Goal: Task Accomplishment & Management: Manage account settings

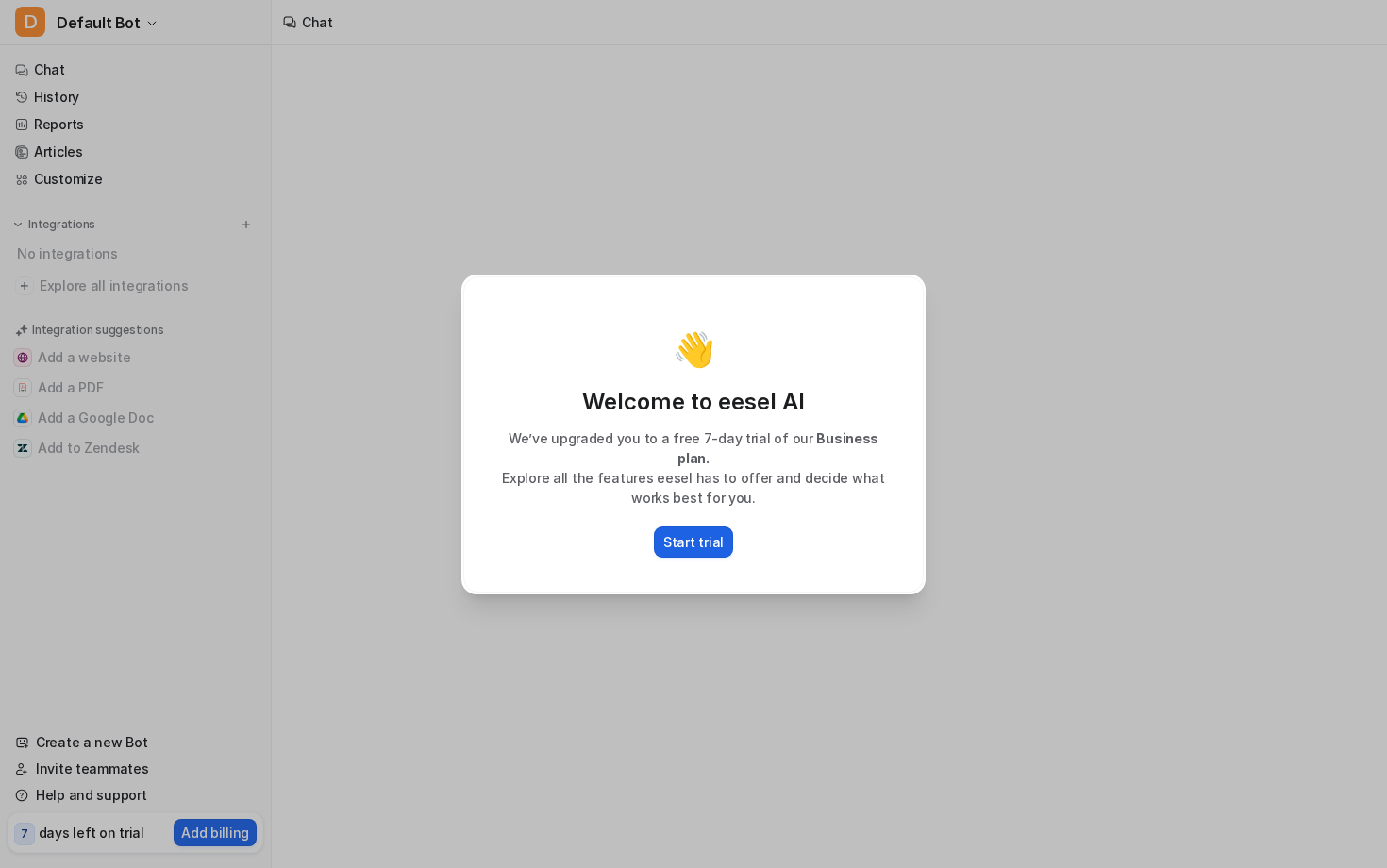
click at [717, 544] on p "Start trial" at bounding box center [694, 542] width 60 height 20
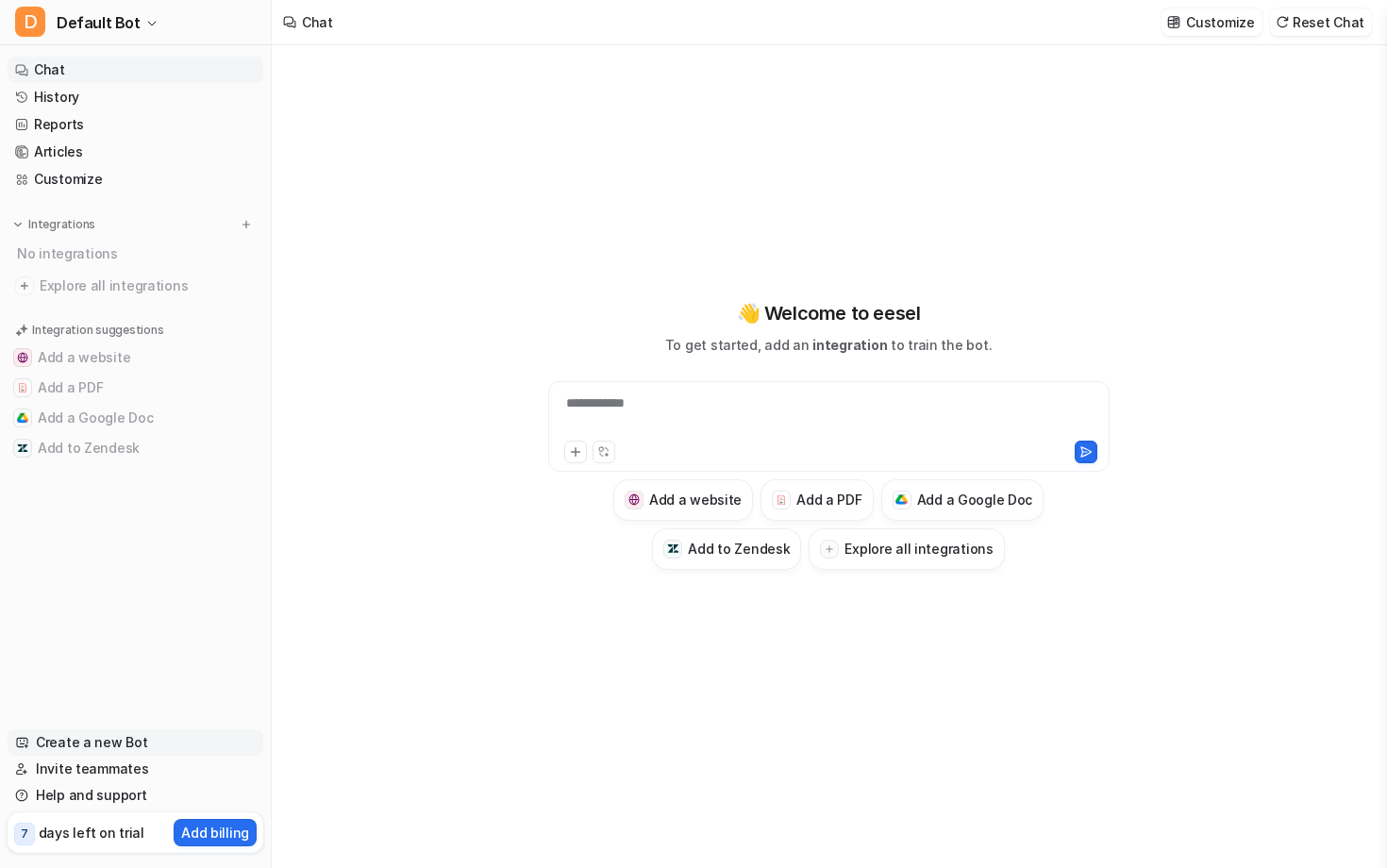
click at [119, 729] on link "Create a new Bot" at bounding box center [136, 742] width 256 height 26
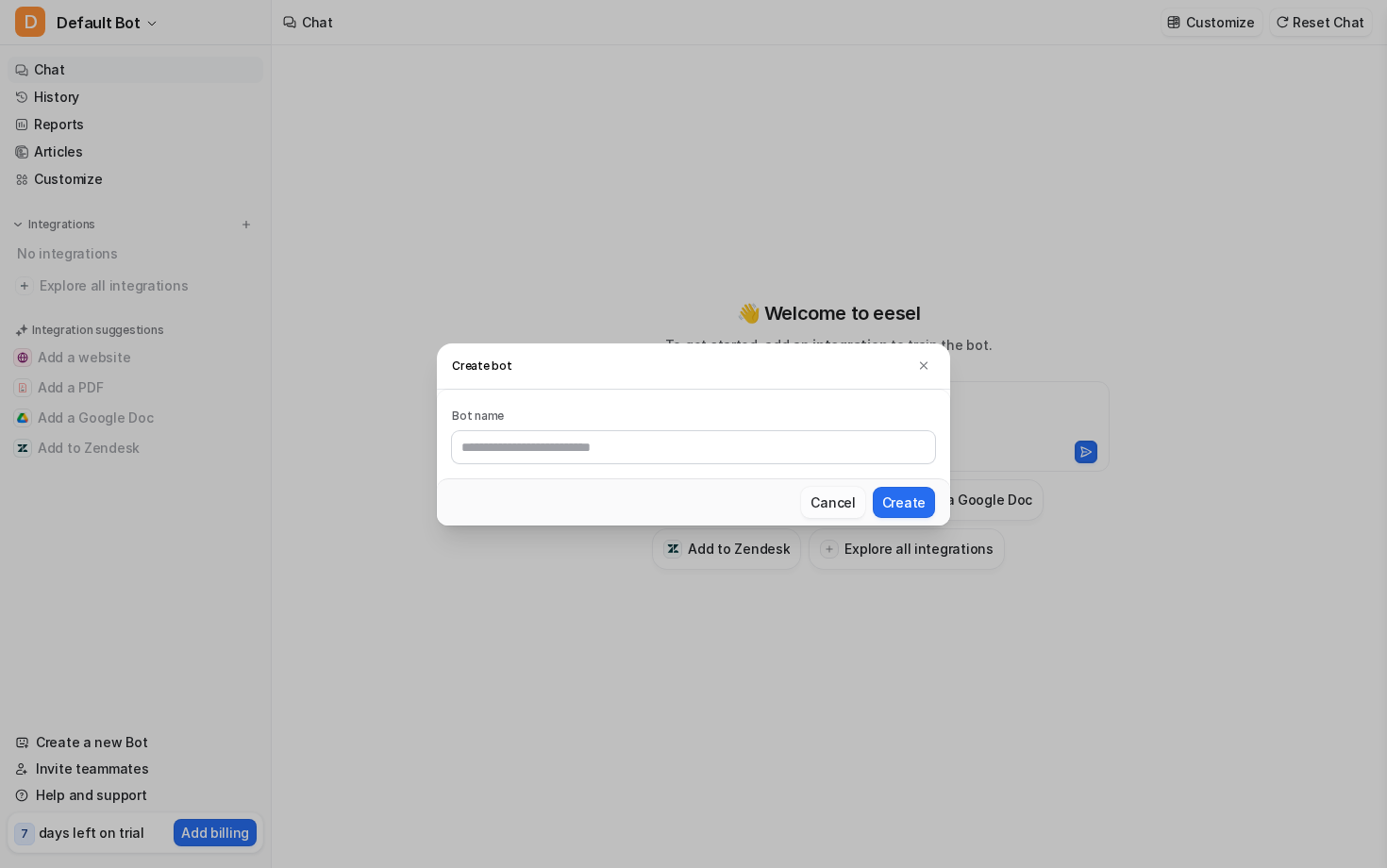
click at [864, 511] on button "Cancel" at bounding box center [832, 501] width 63 height 31
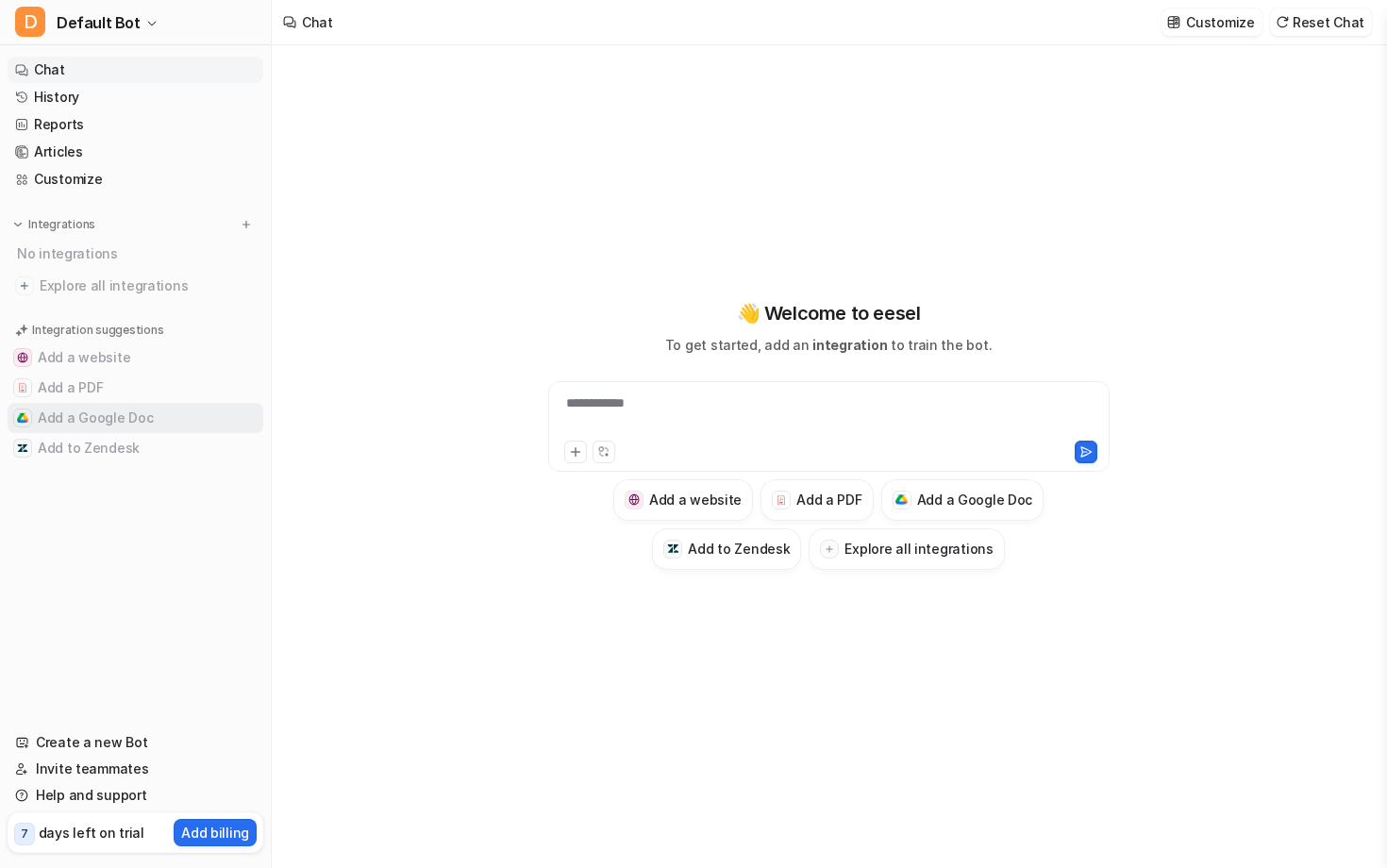
scroll to position [6, 0]
click at [1197, 29] on p "Customize" at bounding box center [1220, 22] width 68 height 20
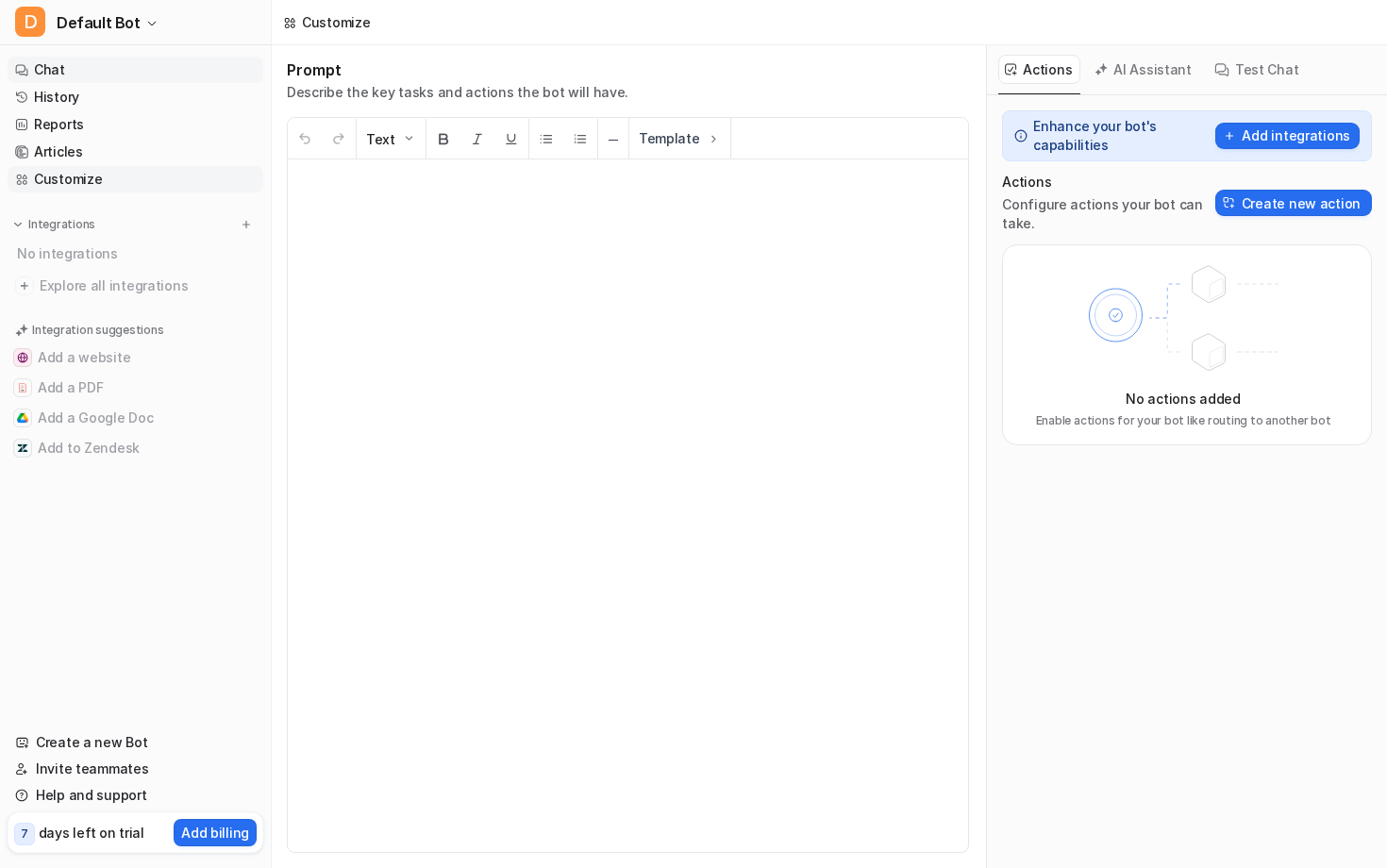
click at [86, 83] on link "Chat" at bounding box center [136, 70] width 256 height 26
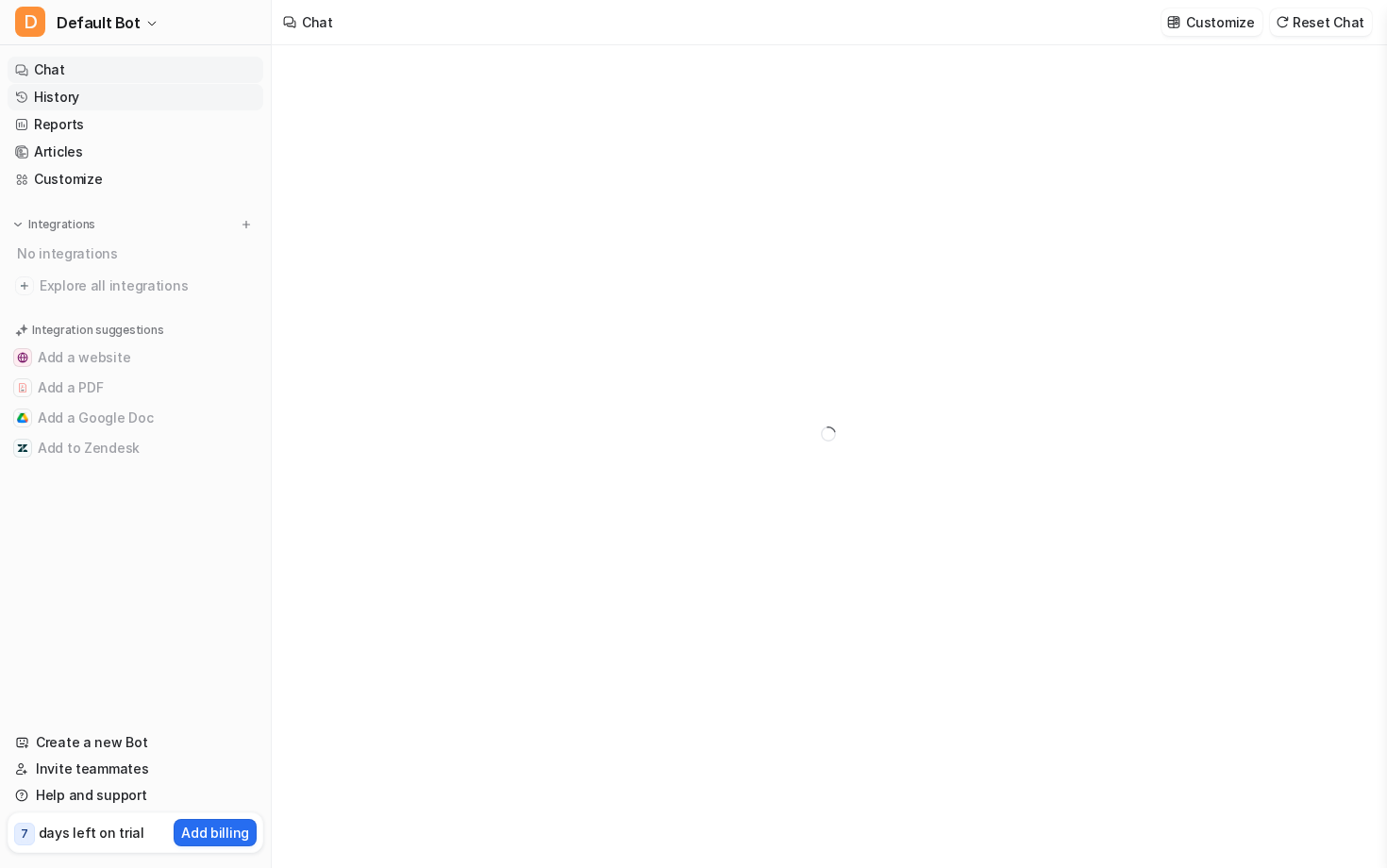
type textarea "**********"
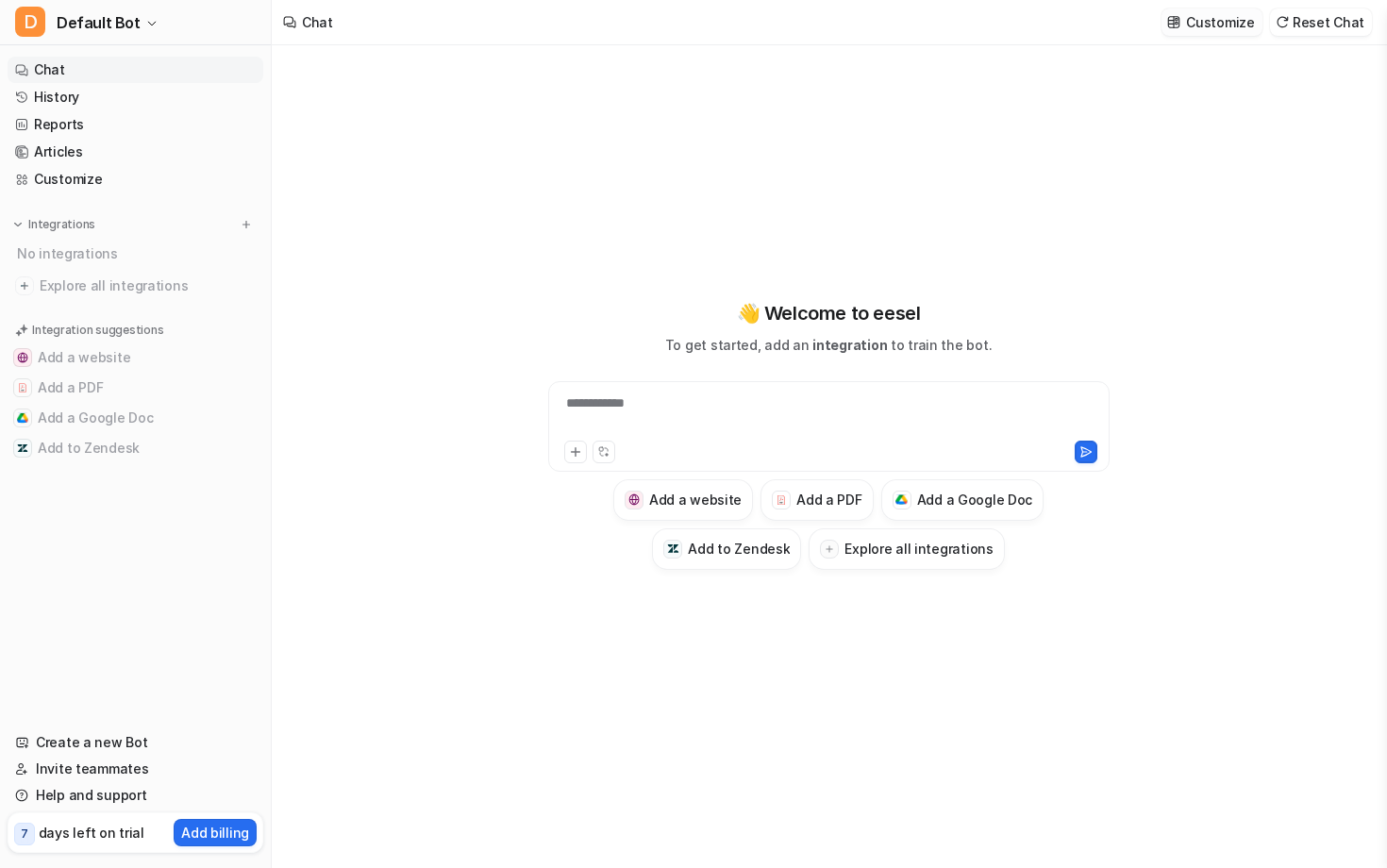
click at [1225, 20] on p "Customize" at bounding box center [1220, 22] width 68 height 20
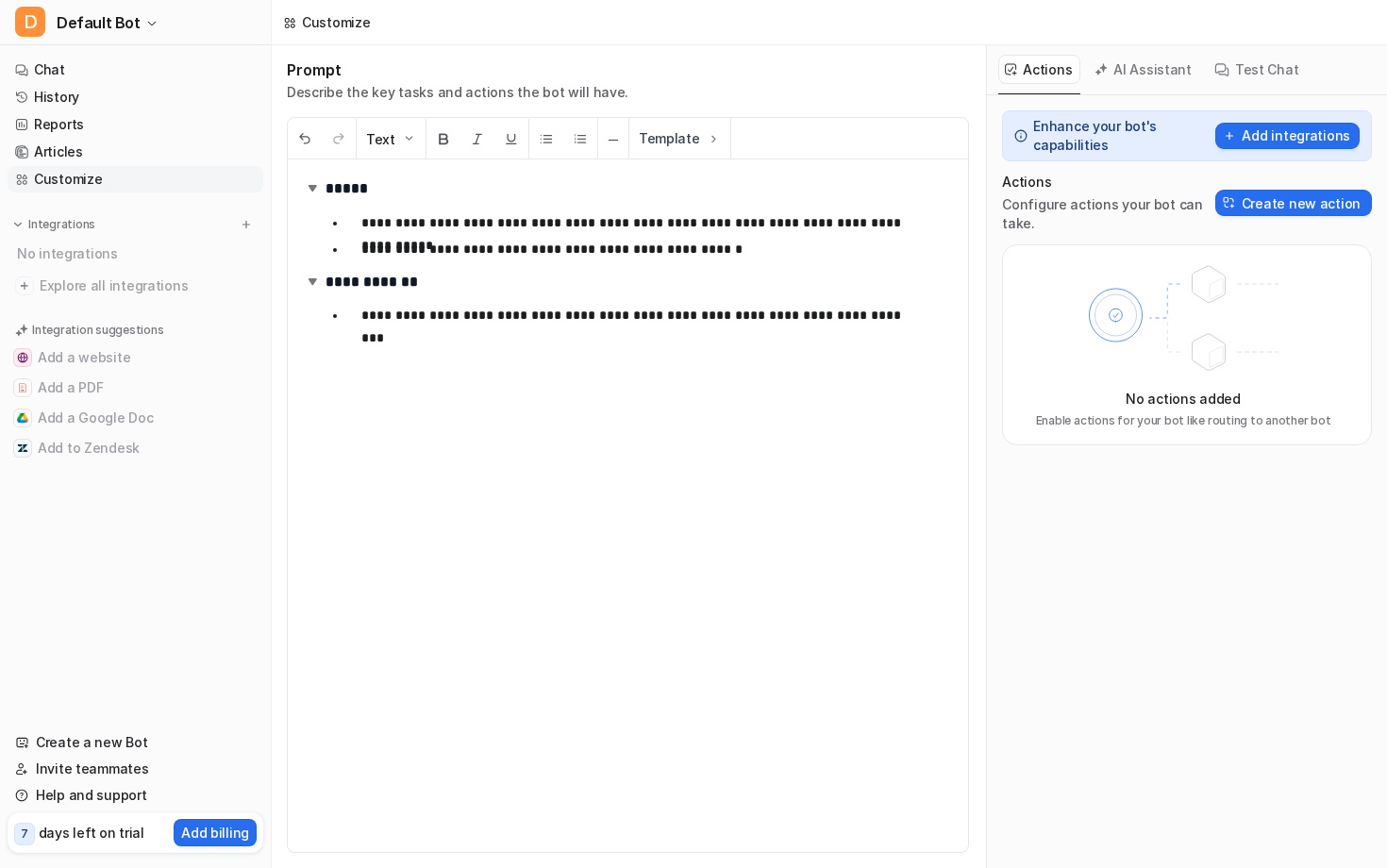
click at [1155, 82] on button "AI Assistant" at bounding box center [1144, 69] width 112 height 29
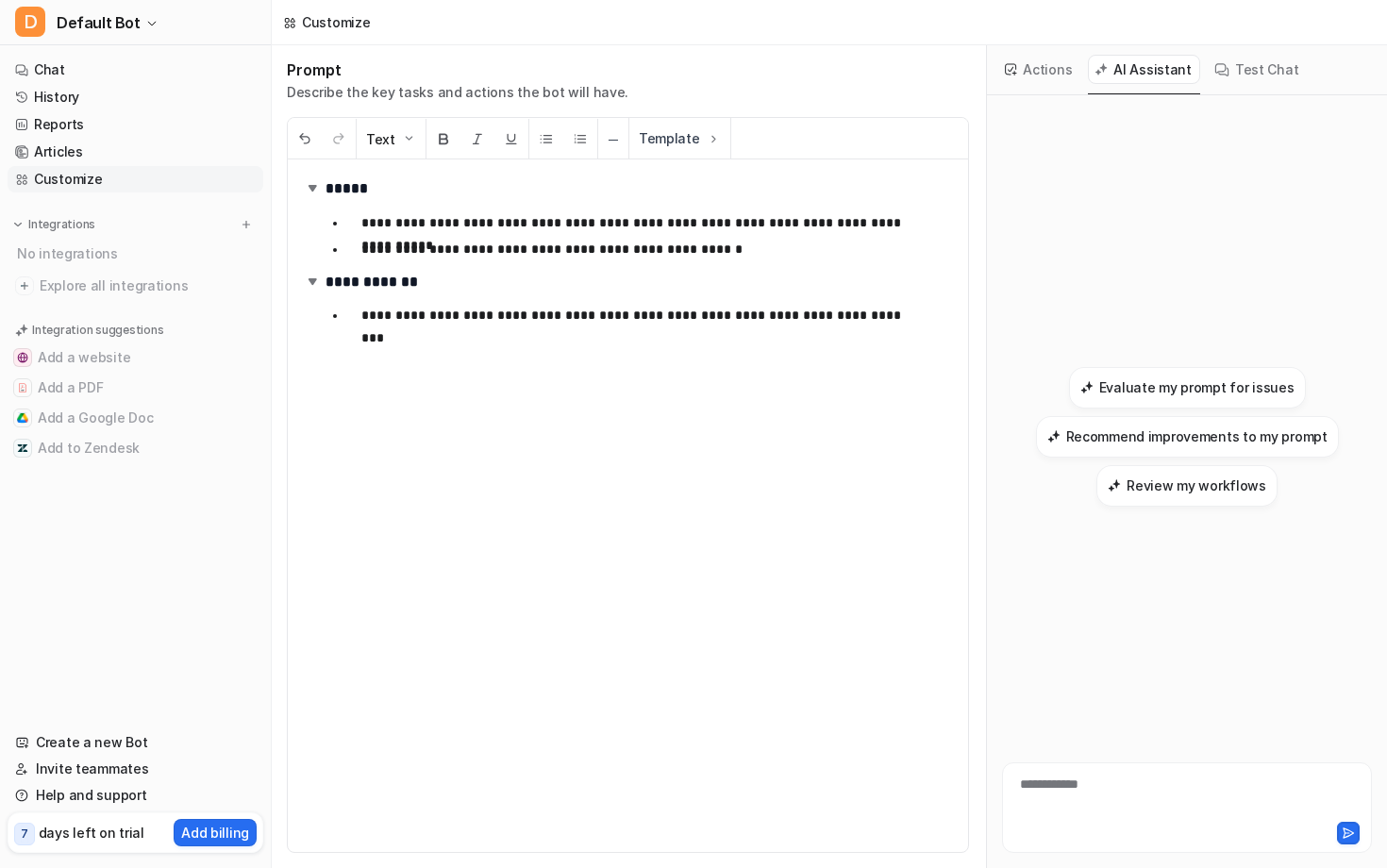
click at [1297, 84] on button "Test Chat" at bounding box center [1257, 69] width 99 height 29
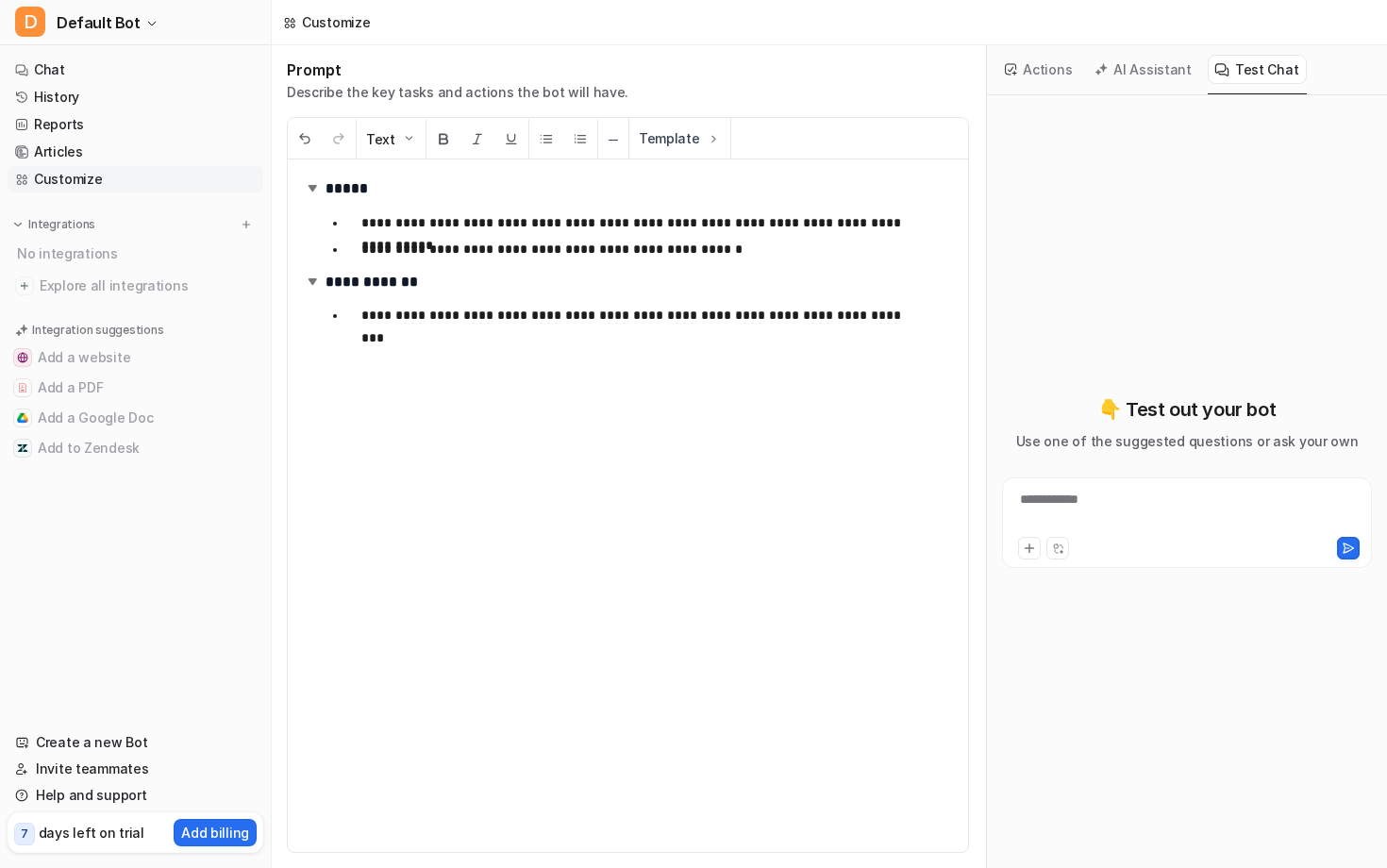
click at [1038, 72] on button "Actions" at bounding box center [1039, 69] width 82 height 29
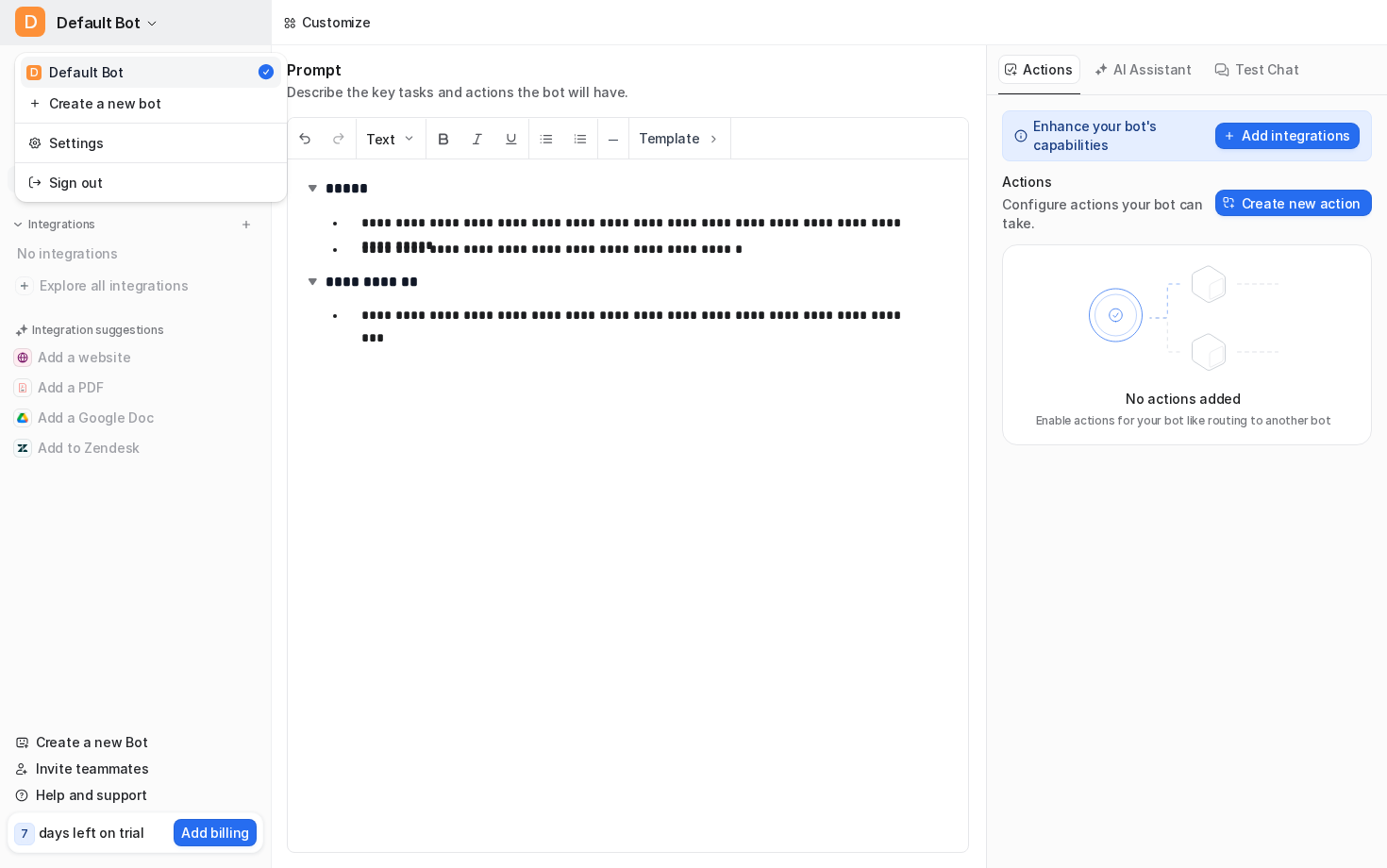
click at [158, 26] on icon "button" at bounding box center [151, 23] width 11 height 11
click at [170, 119] on link "Create a new bot" at bounding box center [151, 103] width 261 height 31
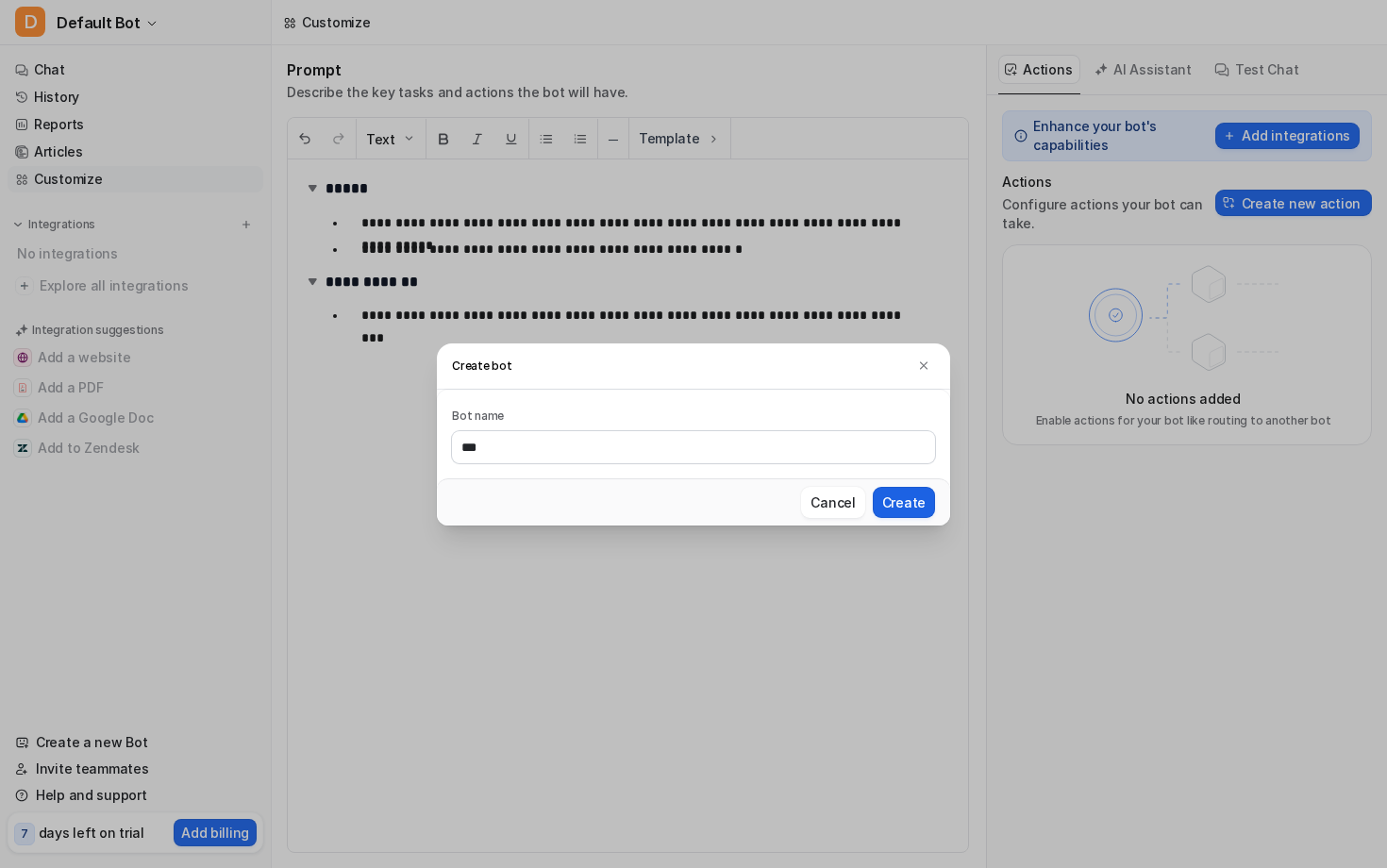
type input "***"
click at [935, 504] on button "Create" at bounding box center [904, 501] width 62 height 31
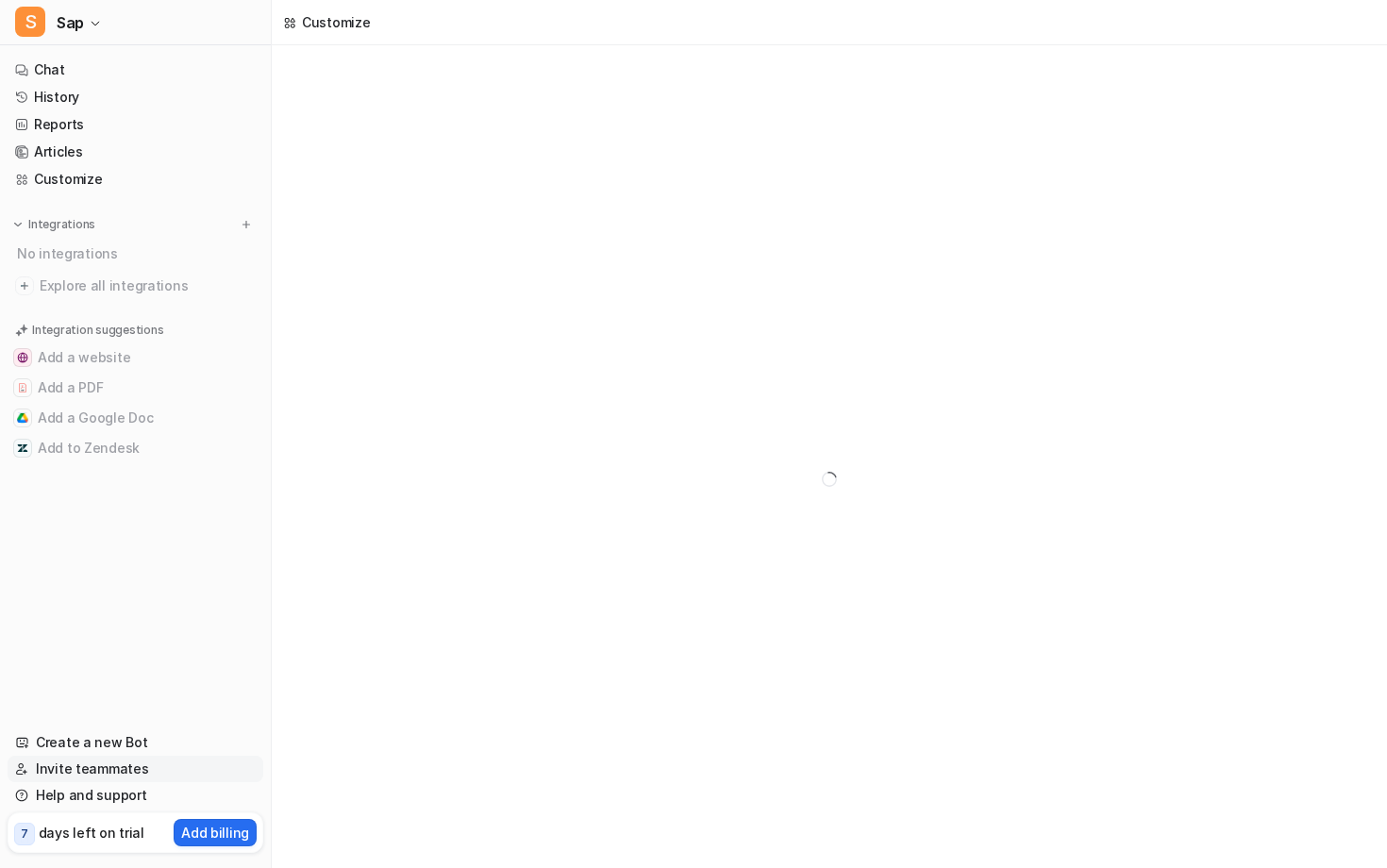
click at [76, 767] on link "Invite teammates" at bounding box center [136, 768] width 256 height 26
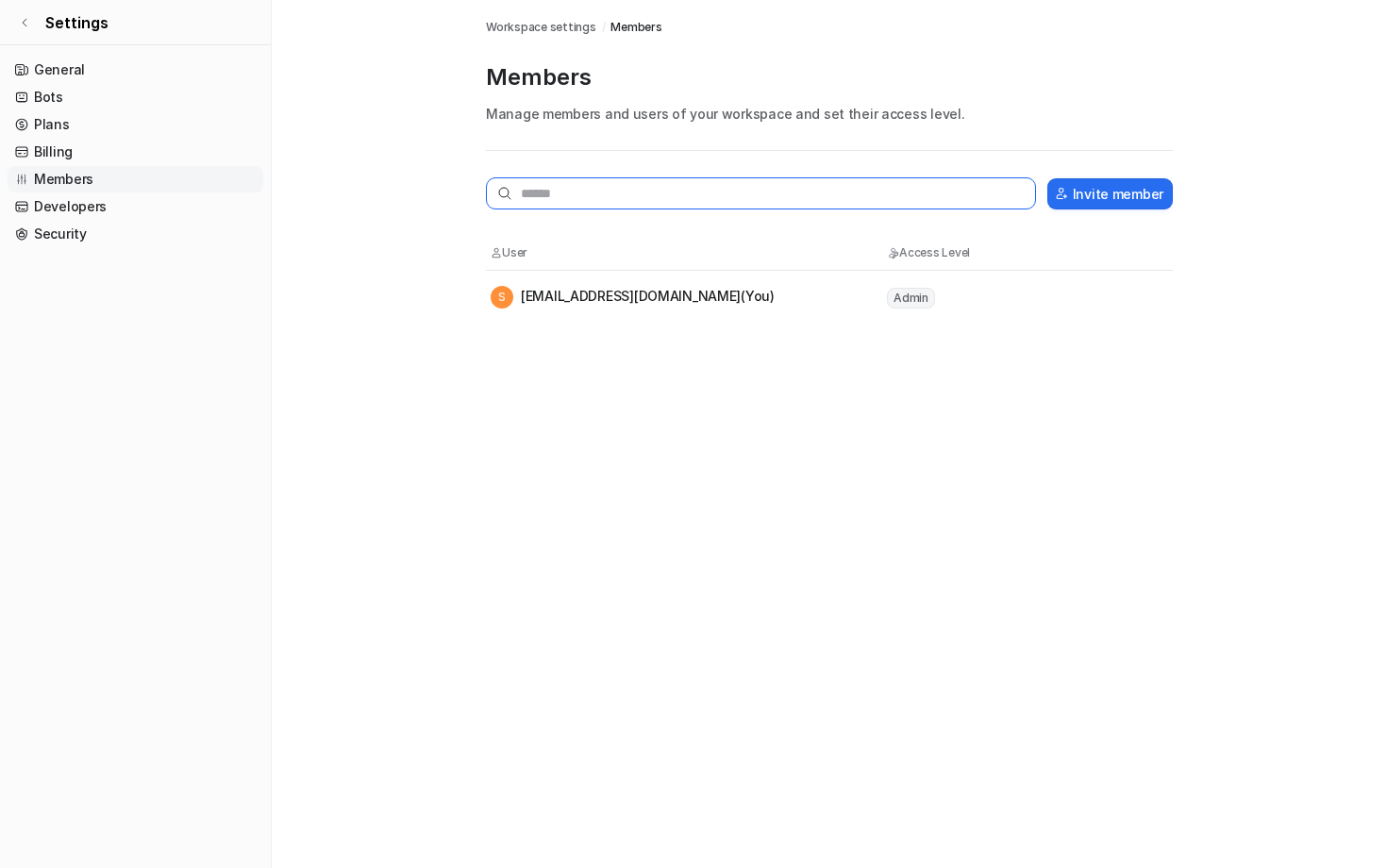
click at [925, 210] on input "text" at bounding box center [760, 194] width 551 height 32
type input "**********"
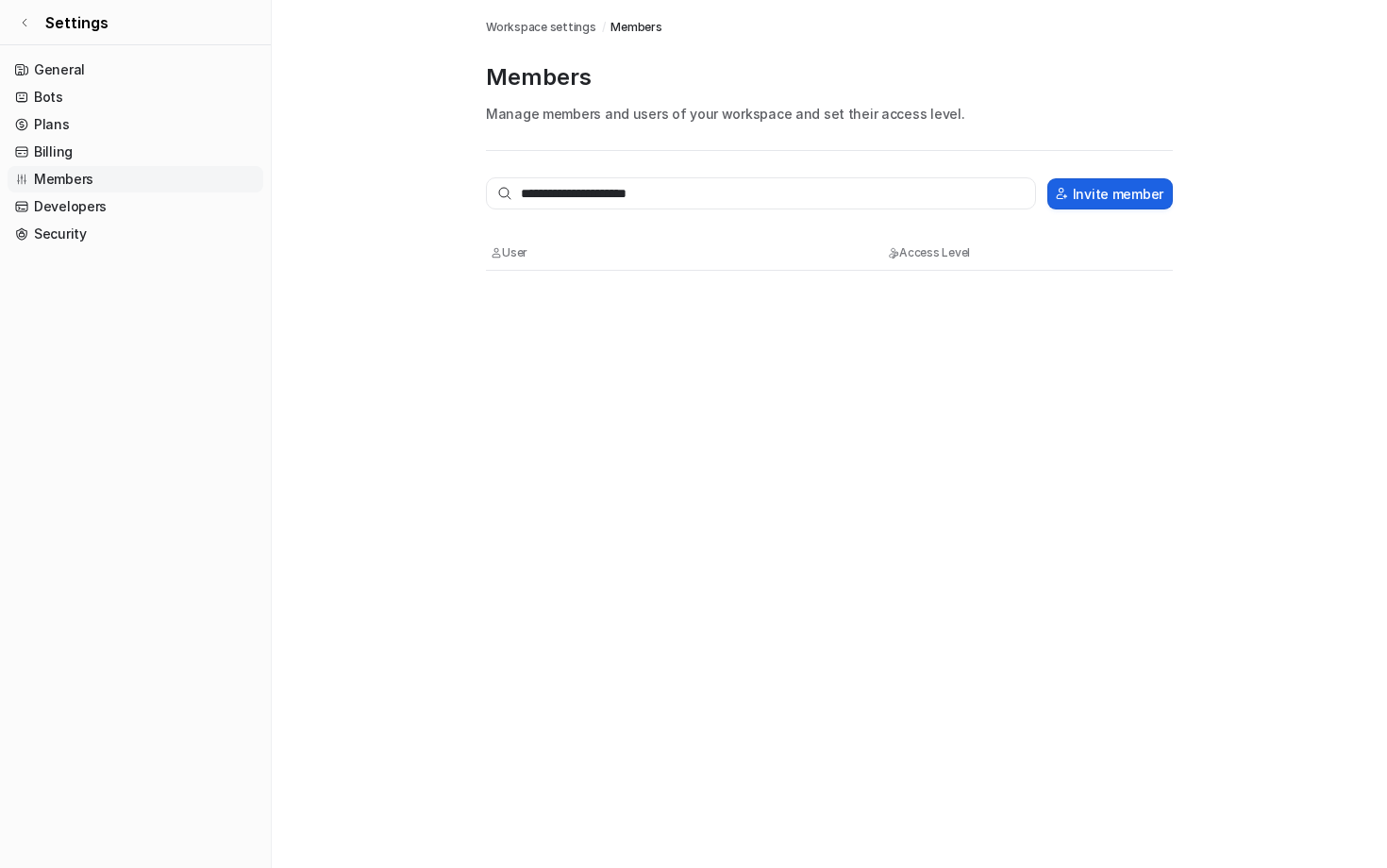
drag, startPoint x: 1161, startPoint y: 196, endPoint x: 1095, endPoint y: 229, distance: 73.8
click at [1095, 229] on div "**********" at bounding box center [829, 211] width 688 height 120
click at [1096, 210] on button "Invite member" at bounding box center [1110, 193] width 126 height 31
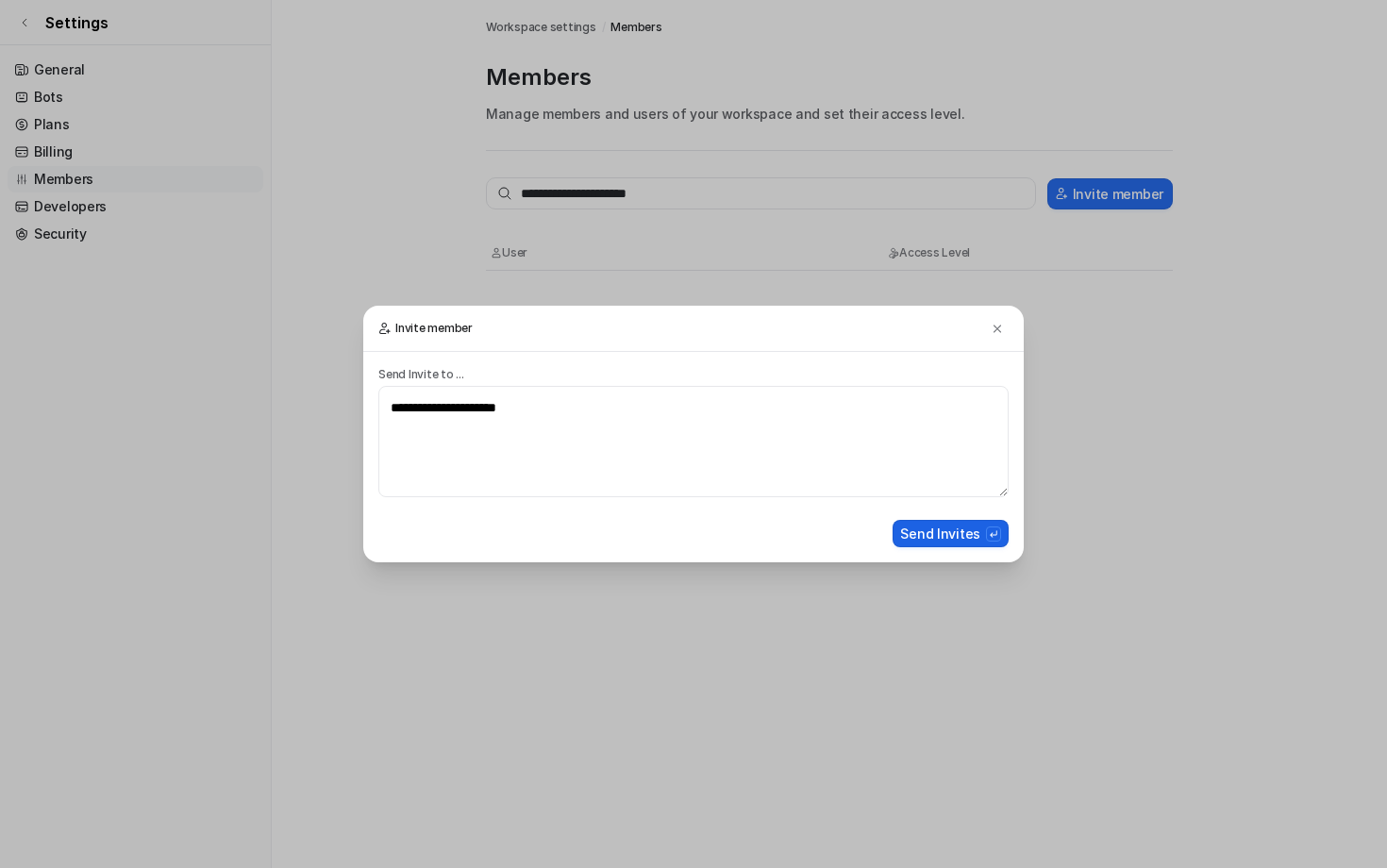
click at [925, 530] on button "Send Invites" at bounding box center [950, 532] width 116 height 27
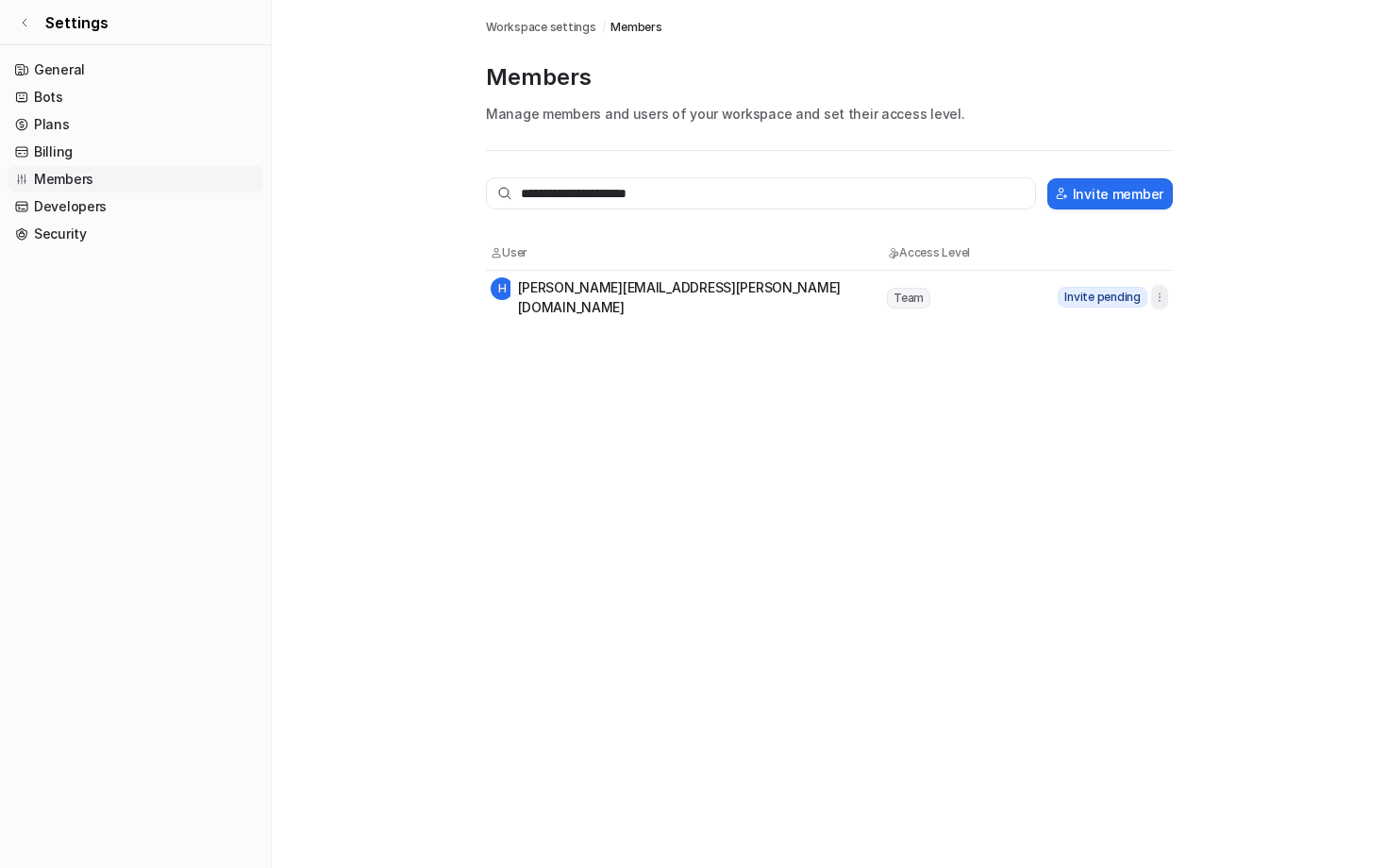
click at [1166, 304] on icon "button" at bounding box center [1159, 297] width 13 height 13
click at [918, 309] on span "Team" at bounding box center [908, 298] width 43 height 21
click at [53, 165] on link "Billing" at bounding box center [136, 152] width 256 height 26
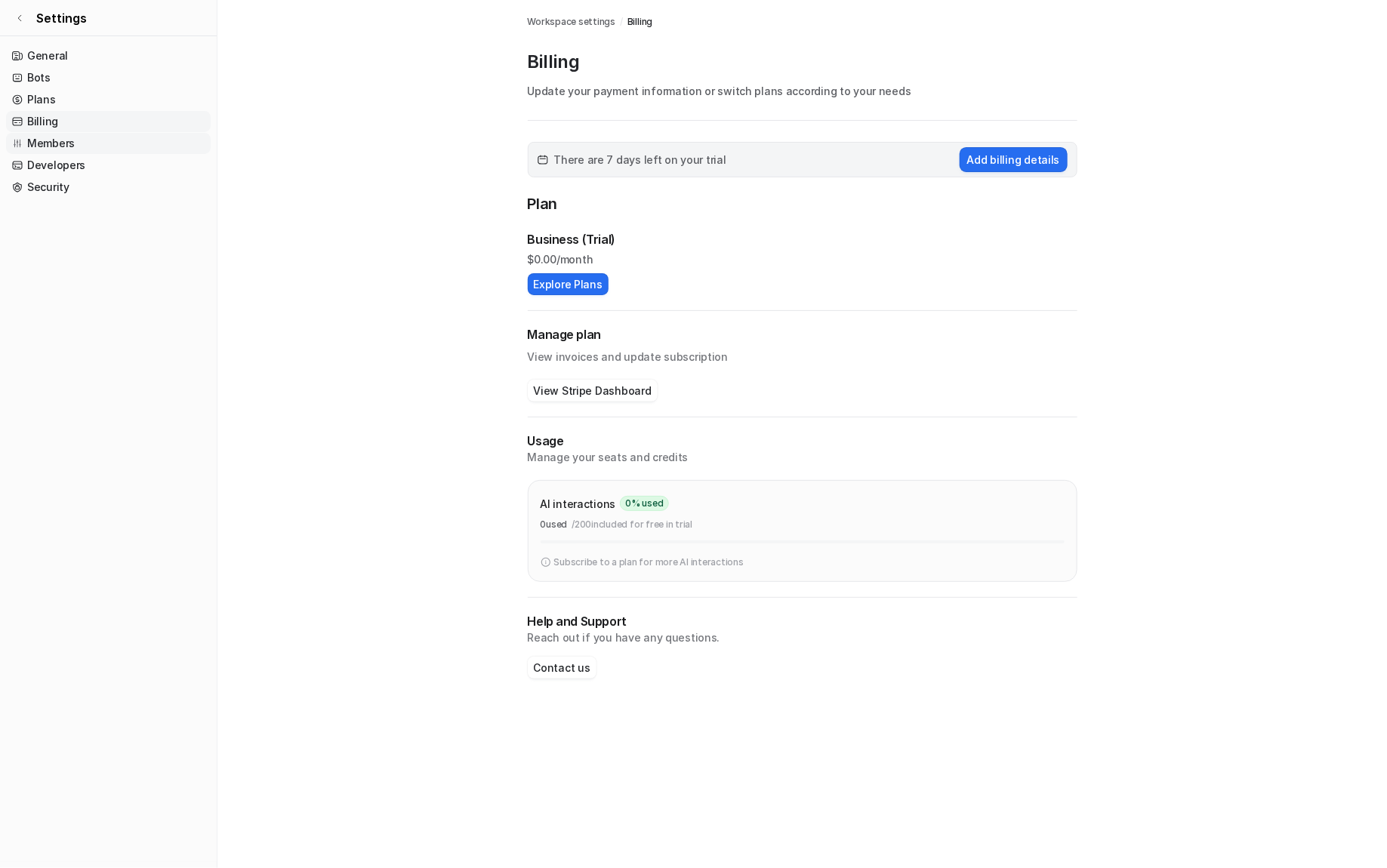
click at [86, 154] on link "Members" at bounding box center [109, 143] width 205 height 21
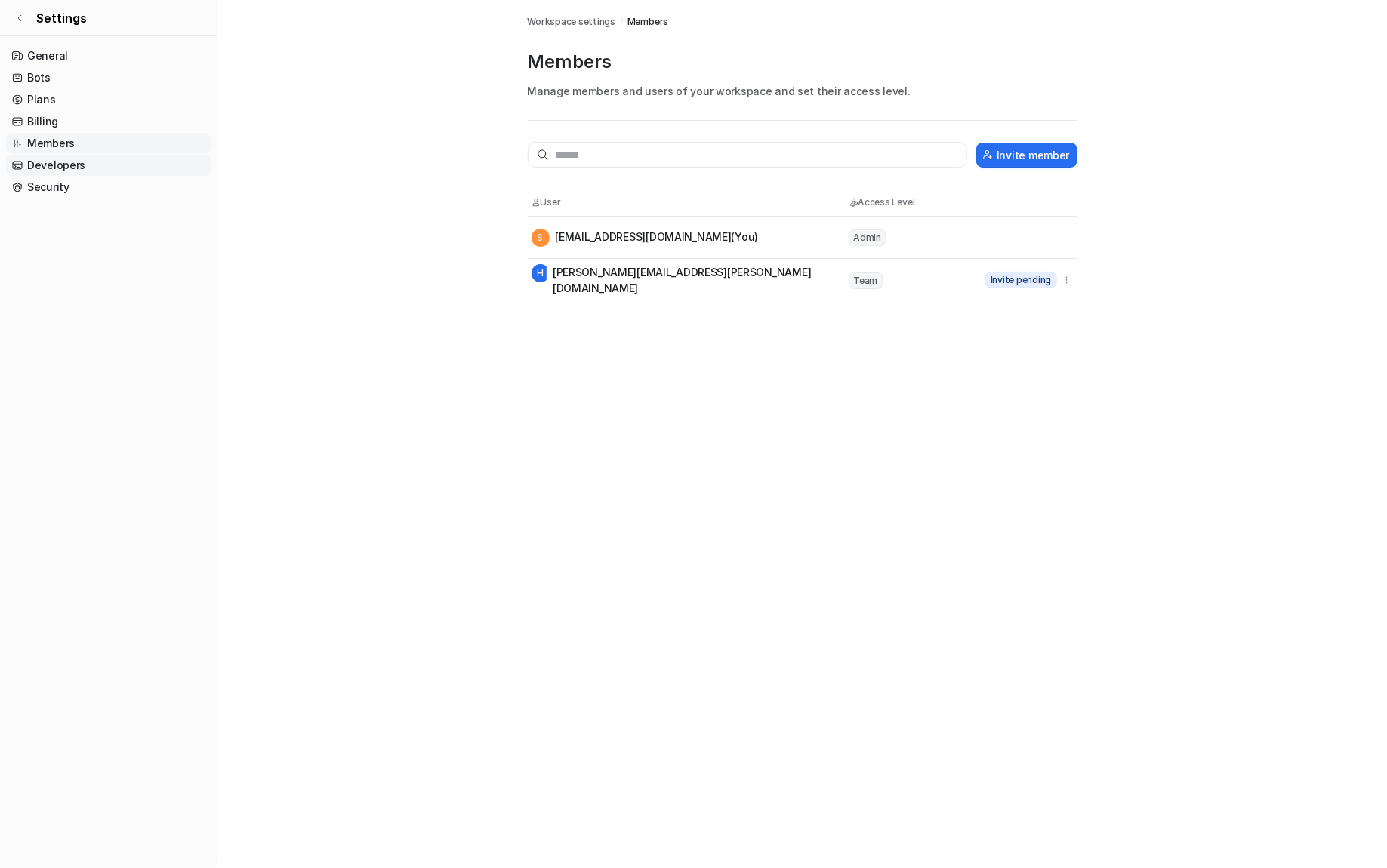
click at [62, 176] on link "Developers" at bounding box center [109, 165] width 205 height 21
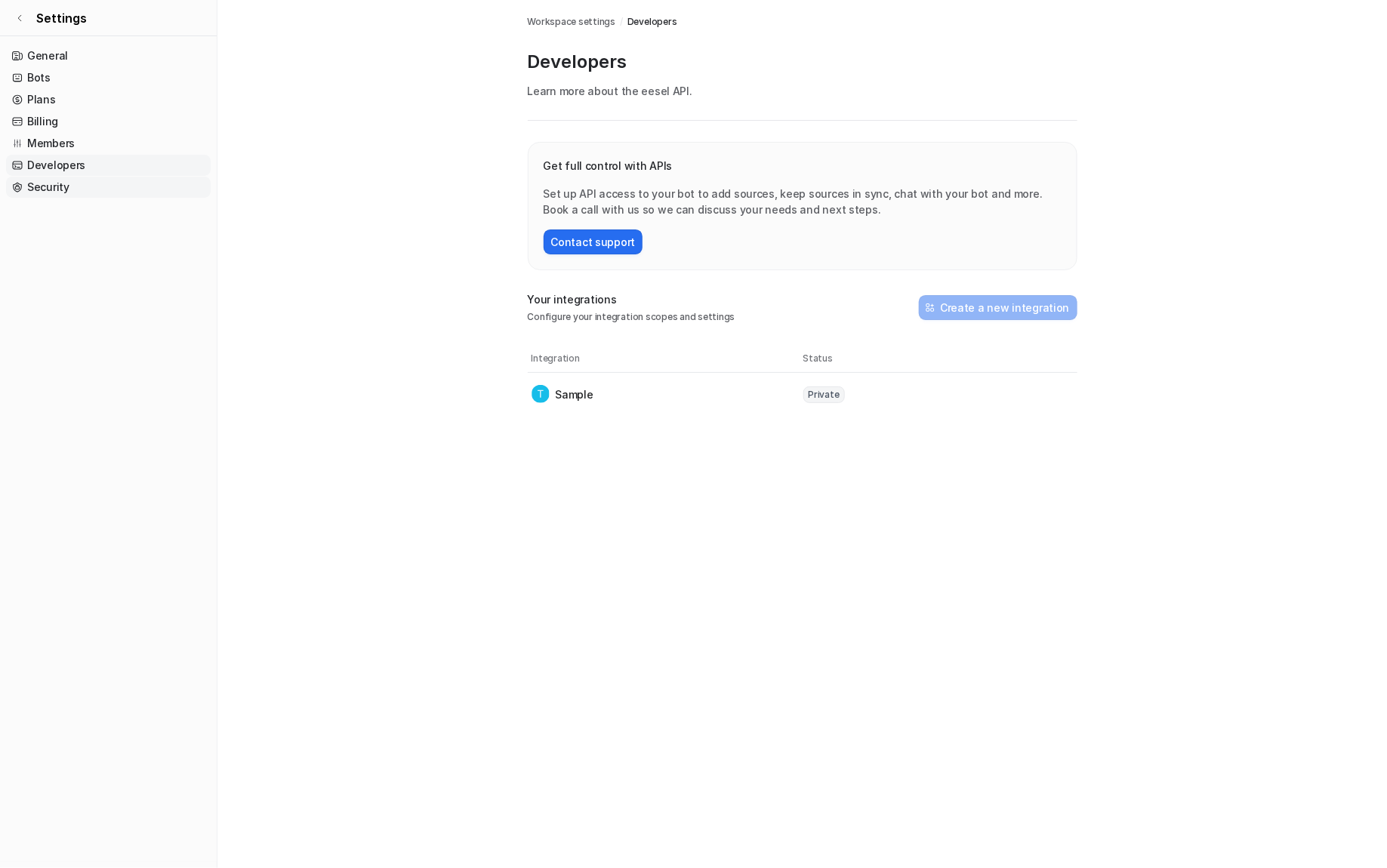
click at [75, 197] on link "Security" at bounding box center [109, 187] width 205 height 21
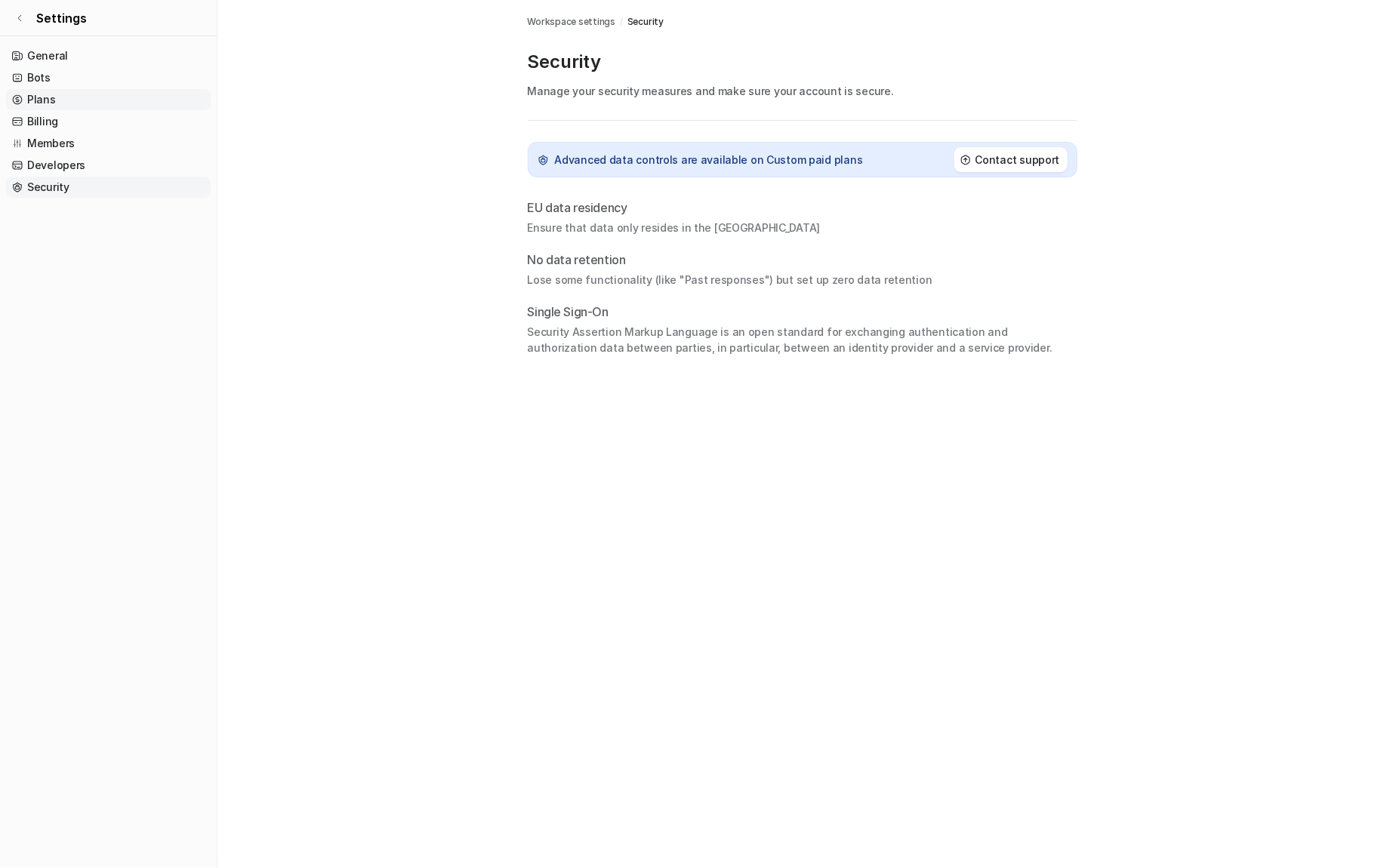
click at [61, 110] on link "Plans" at bounding box center [109, 99] width 205 height 21
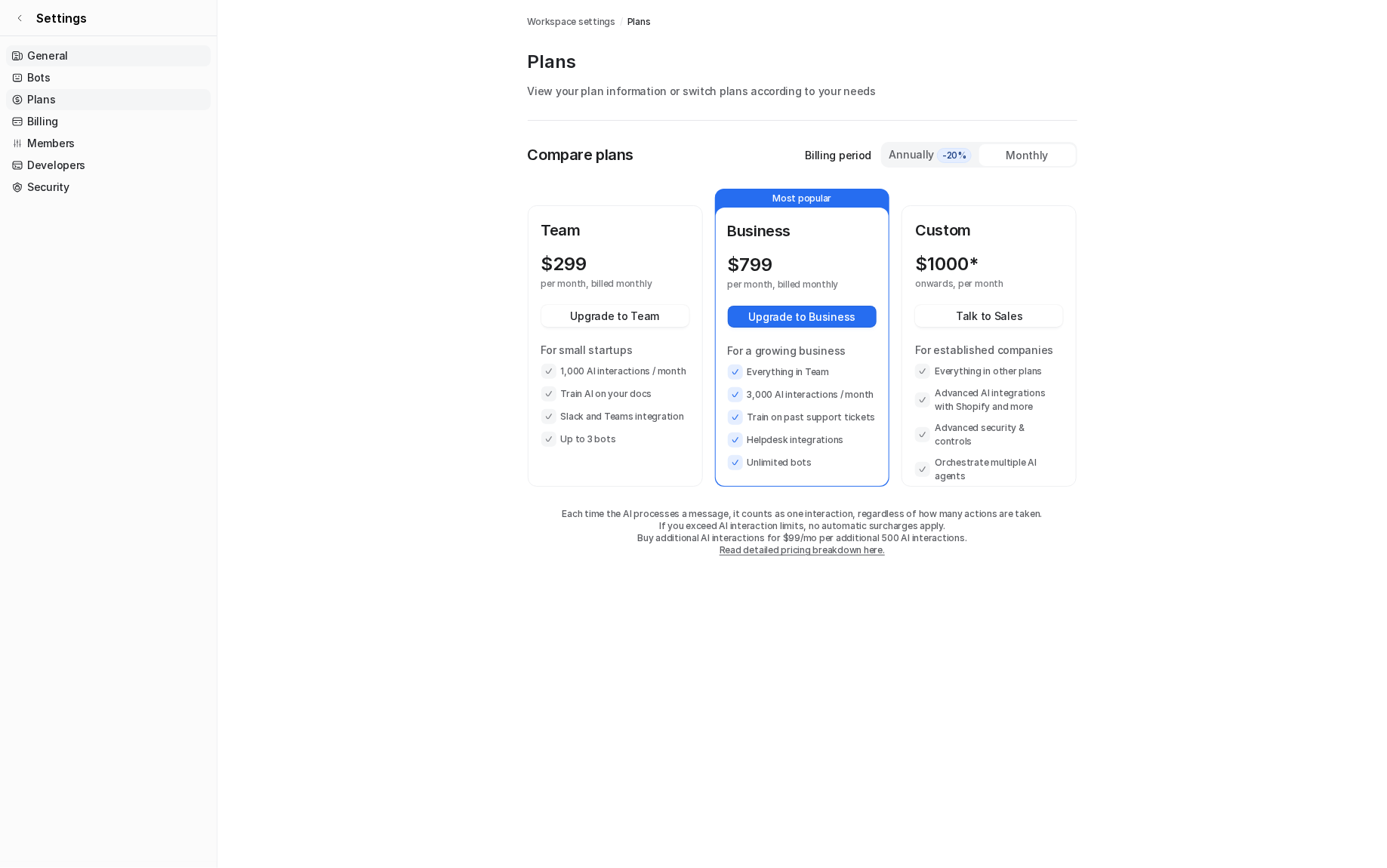
click at [66, 57] on link "General" at bounding box center [109, 56] width 205 height 21
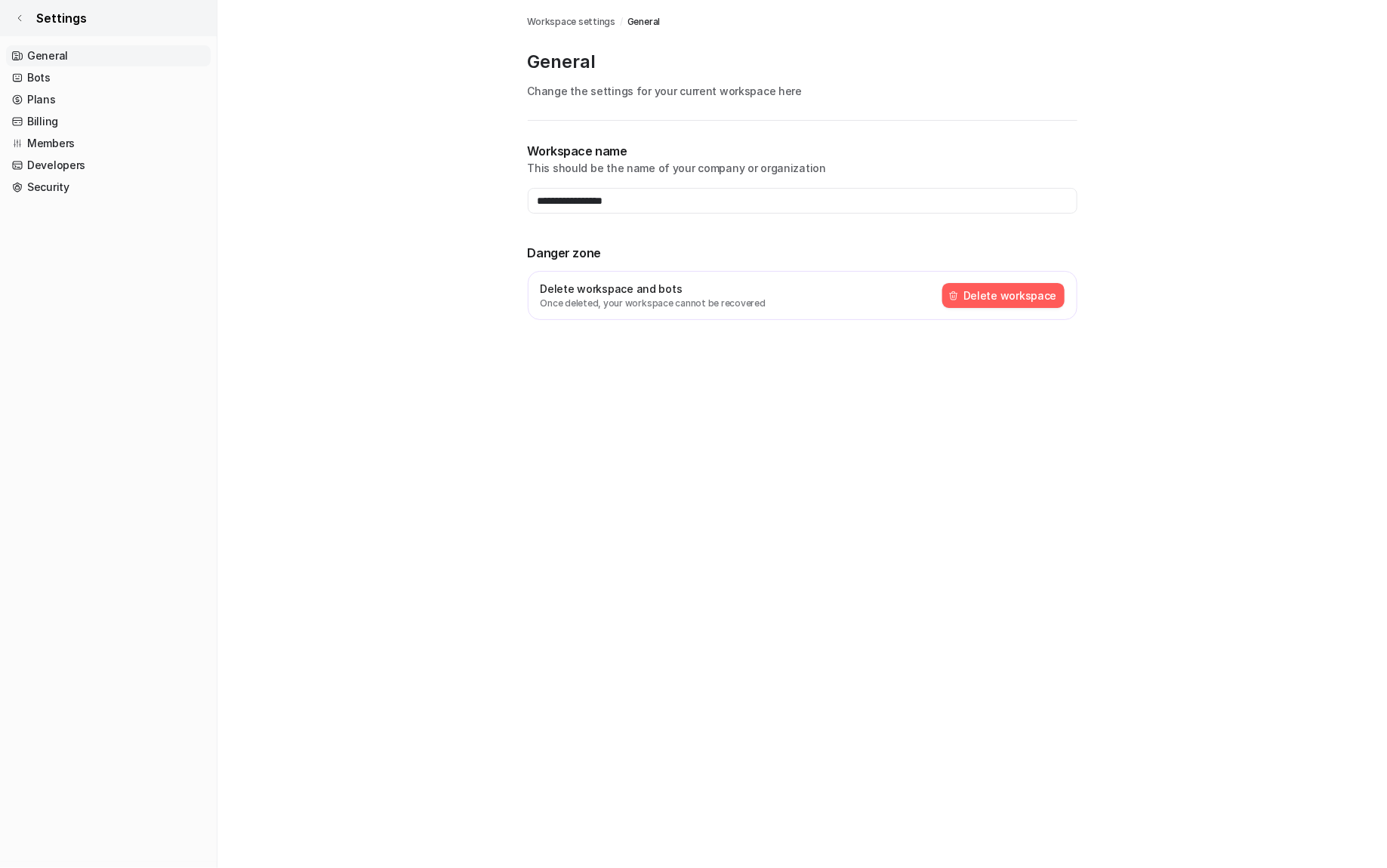
click at [22, 22] on icon at bounding box center [19, 18] width 9 height 9
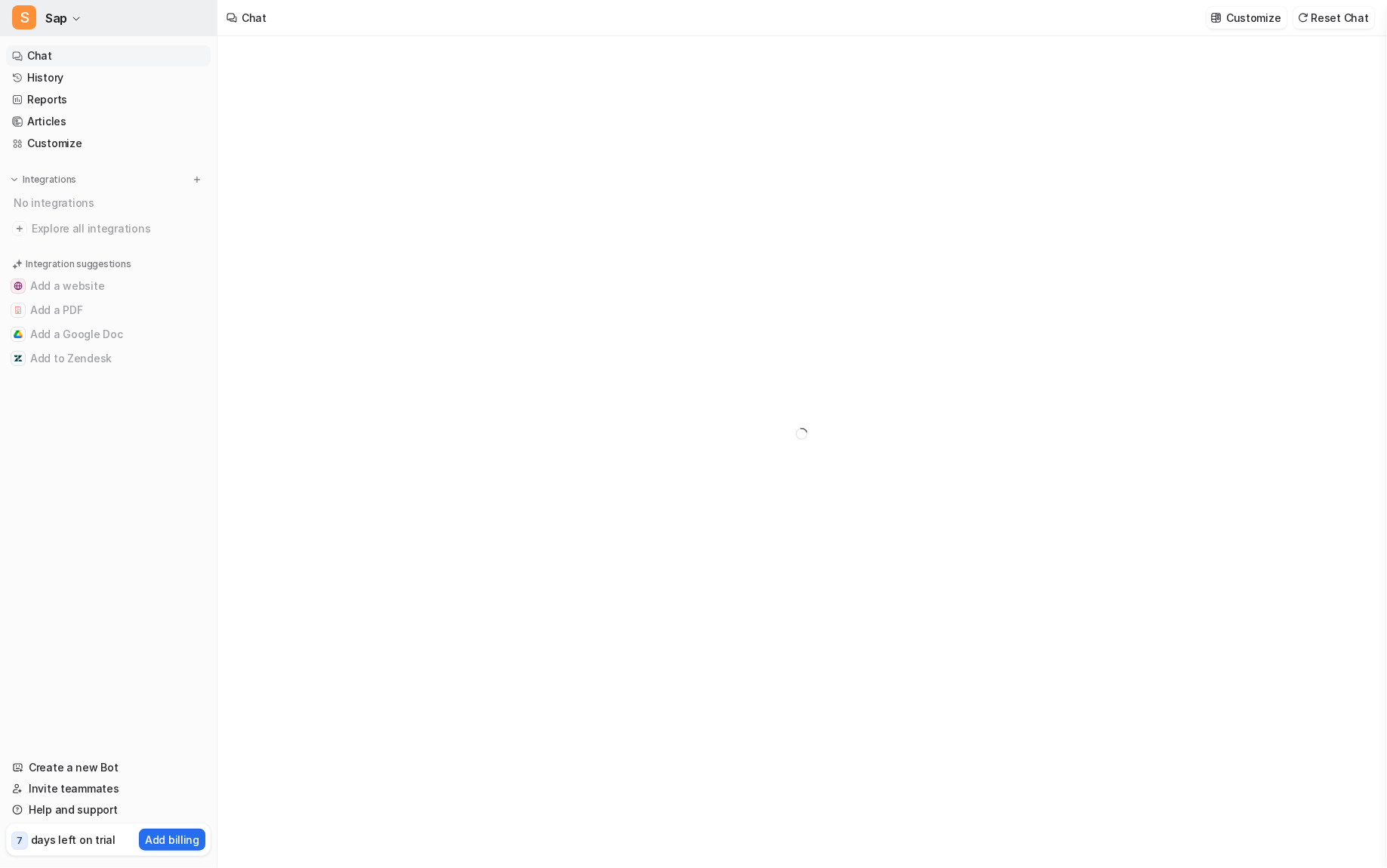
type textarea "**********"
